Goal: Task Accomplishment & Management: Use online tool/utility

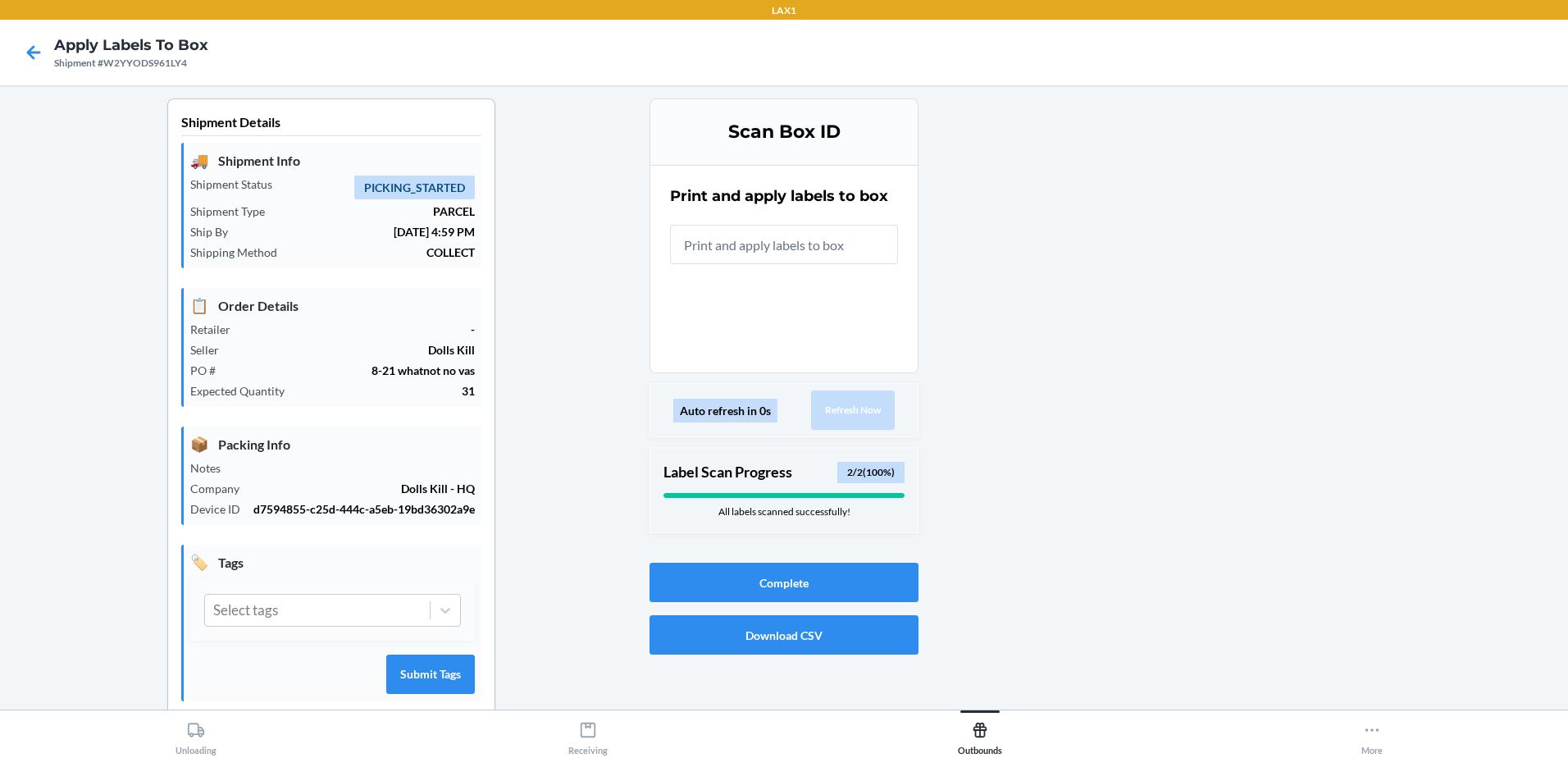
drag, startPoint x: 1469, startPoint y: 54, endPoint x: 1268, endPoint y: 165, distance: 229.6
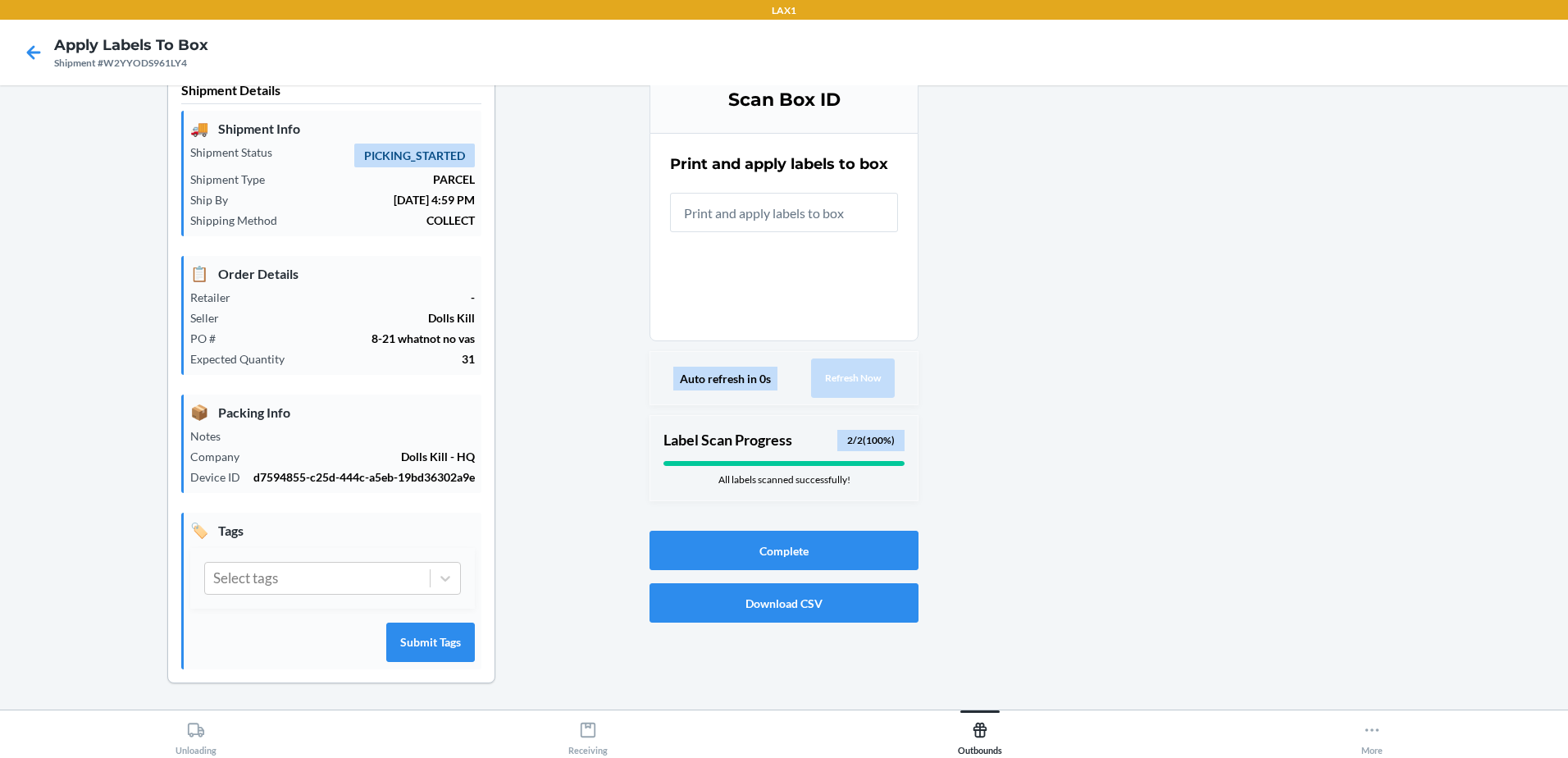
scroll to position [49, 0]
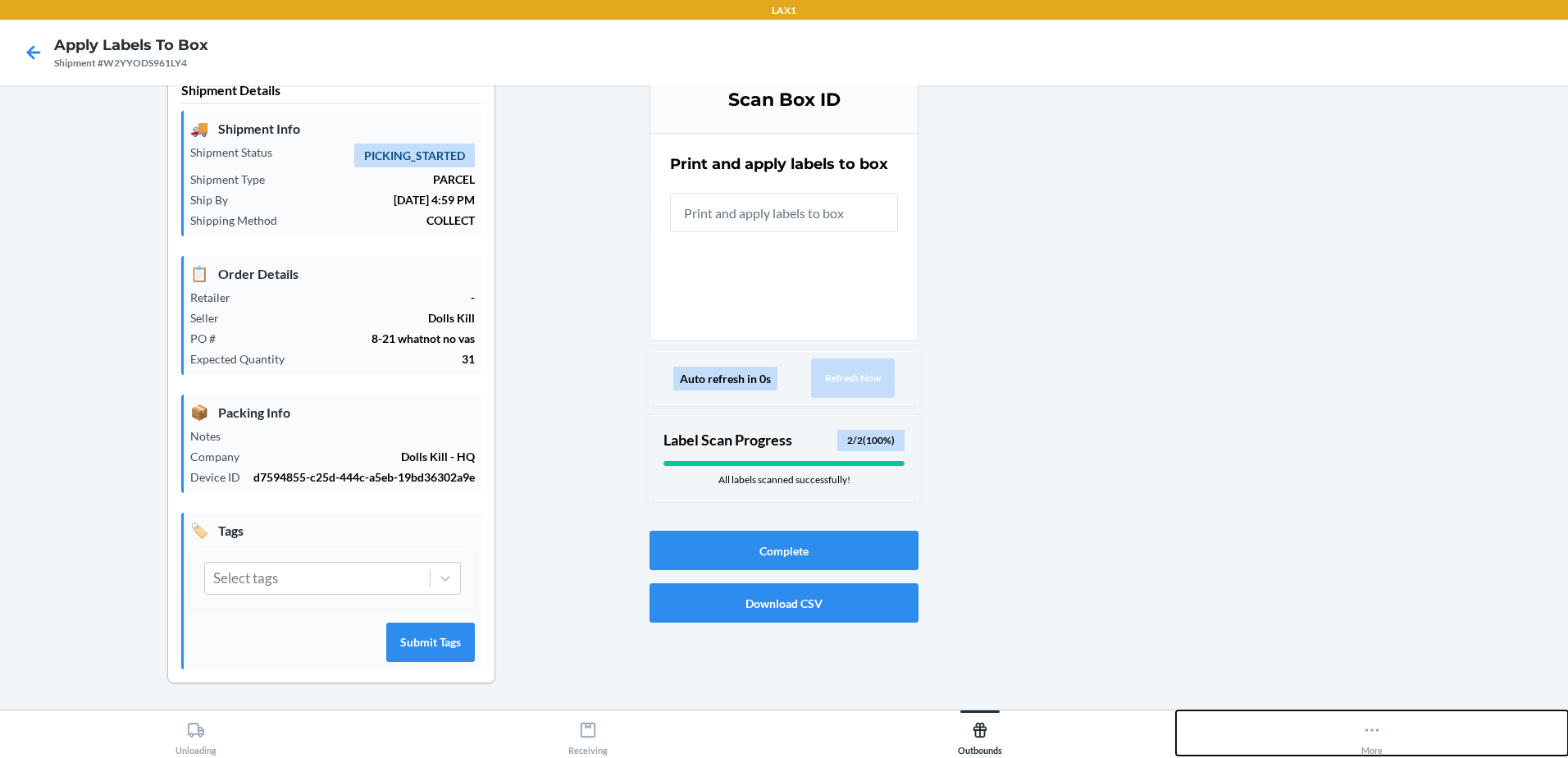
click at [1367, 732] on icon at bounding box center [1371, 730] width 18 height 18
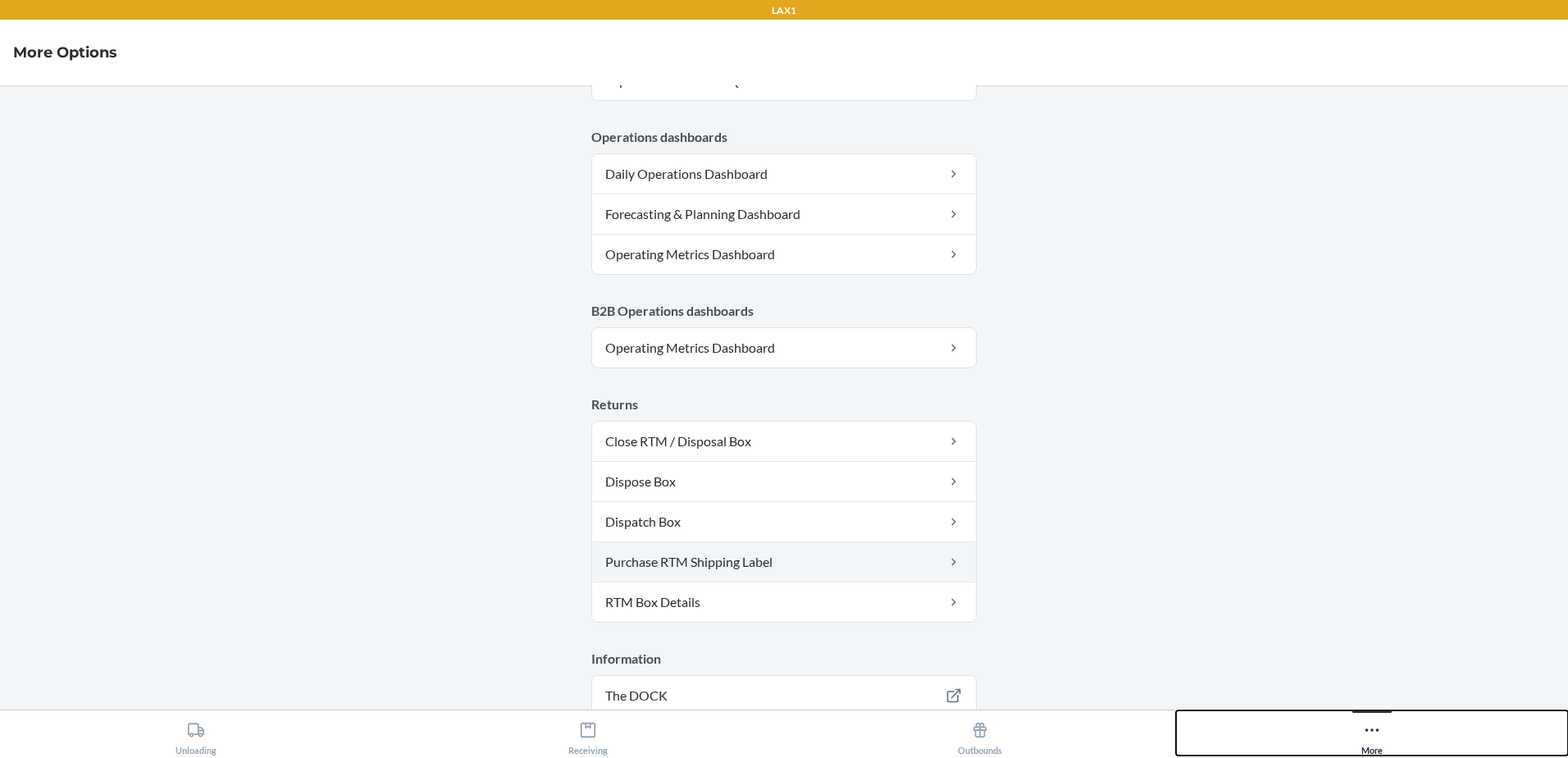
scroll to position [818, 0]
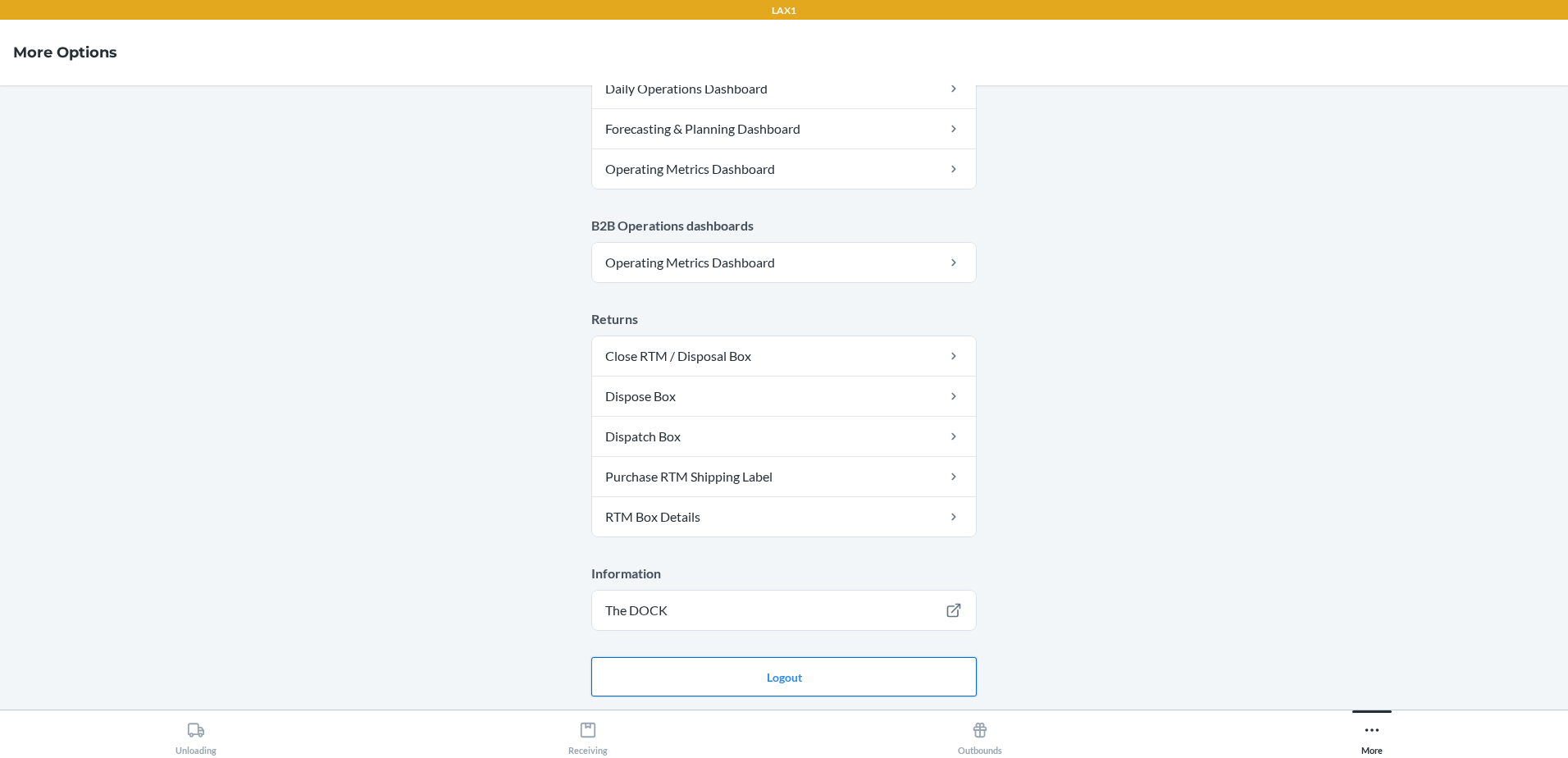
click at [751, 673] on button "Logout" at bounding box center [784, 676] width 385 height 39
